Goal: Check status: Check status

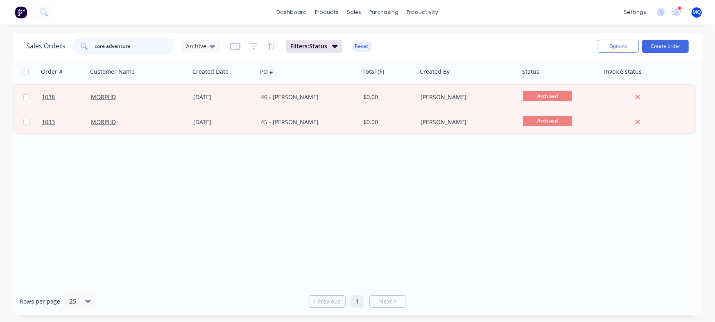
drag, startPoint x: 149, startPoint y: 49, endPoint x: 0, endPoint y: 61, distance: 149.9
click at [0, 60] on div "Sales Orders core adventure Archive Filters: Status Reset Options Create order …" at bounding box center [357, 174] width 715 height 283
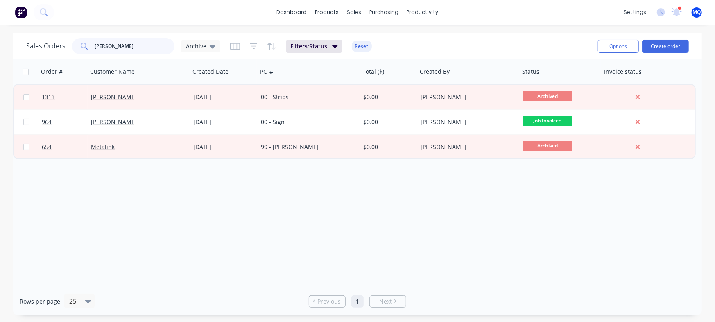
drag, startPoint x: 127, startPoint y: 51, endPoint x: 0, endPoint y: 22, distance: 130.2
click at [0, 21] on div "dashboard products sales purchasing productivity dashboard products Product Cat…" at bounding box center [357, 161] width 715 height 322
type input "dali"
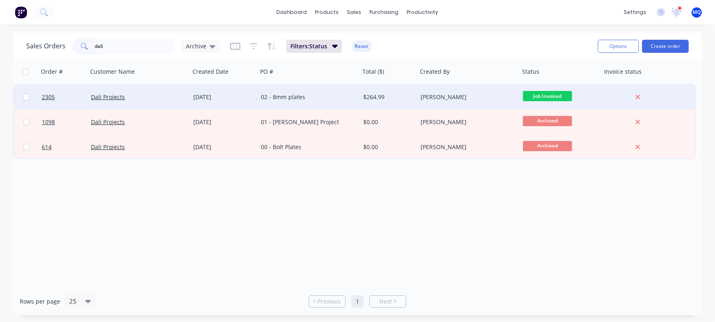
click at [248, 90] on div "[DATE]" at bounding box center [224, 97] width 68 height 25
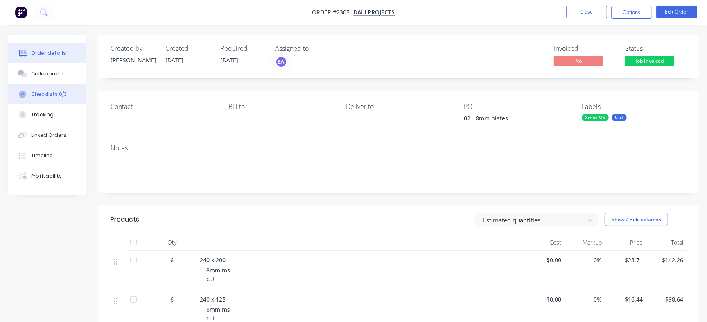
click at [57, 94] on div "Checklists 0/3" at bounding box center [49, 93] width 36 height 7
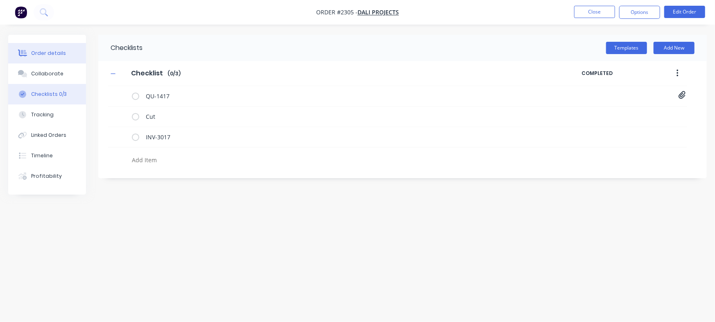
click at [60, 62] on button "Order details" at bounding box center [47, 53] width 78 height 20
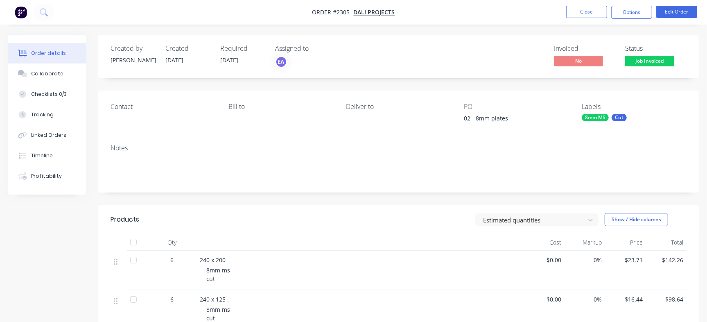
click at [60, 48] on button "Order details" at bounding box center [47, 53] width 78 height 20
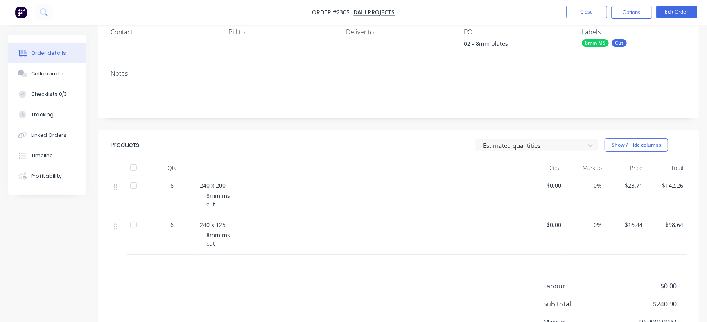
scroll to position [153, 0]
